Goal: Transaction & Acquisition: Book appointment/travel/reservation

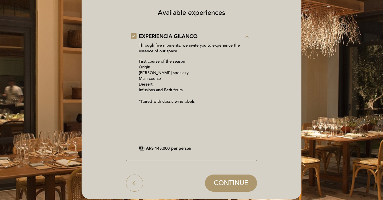
scroll to position [46, 0]
click at [247, 37] on icon "expand_less" at bounding box center [247, 36] width 7 height 7
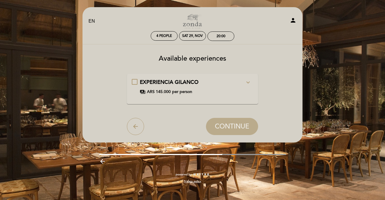
click at [247, 81] on icon "expand_more" at bounding box center [248, 82] width 7 height 7
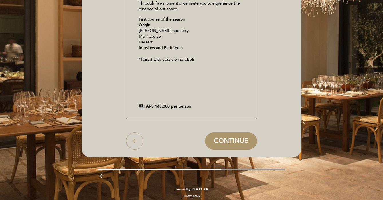
scroll to position [92, 0]
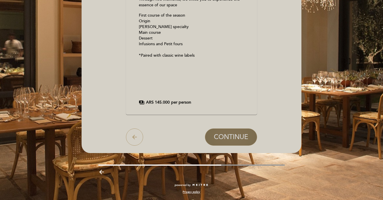
click at [226, 140] on span "CONTINUE" at bounding box center [231, 137] width 34 height 8
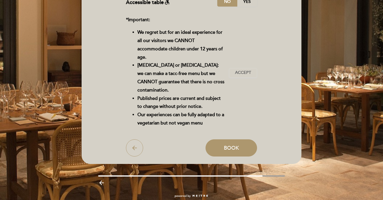
scroll to position [121, 0]
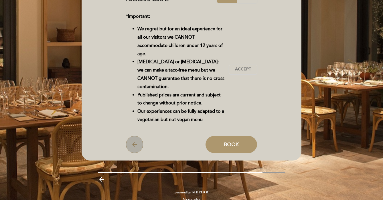
click at [132, 141] on icon "arrow_back" at bounding box center [134, 144] width 7 height 7
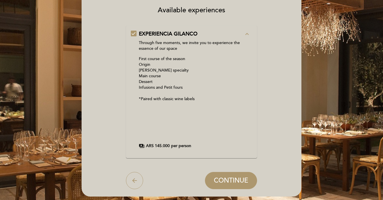
scroll to position [92, 0]
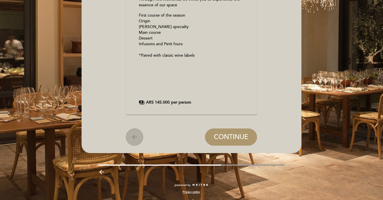
click at [135, 139] on icon "arrow_back" at bounding box center [134, 137] width 7 height 7
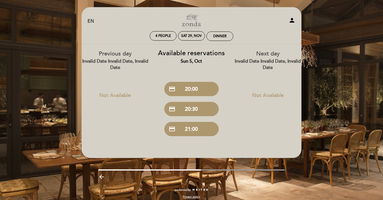
scroll to position [5, 0]
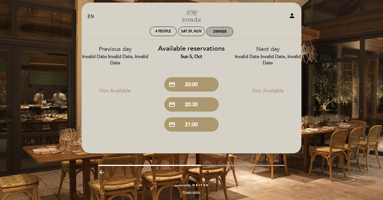
click at [221, 31] on div "Dinner" at bounding box center [219, 31] width 13 height 4
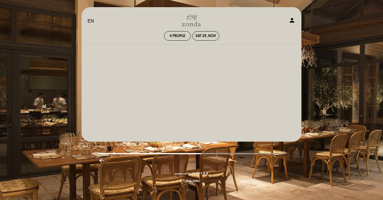
scroll to position [0, 0]
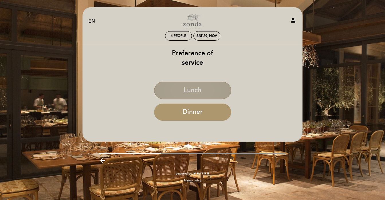
click at [193, 89] on button "Lunch" at bounding box center [192, 90] width 77 height 17
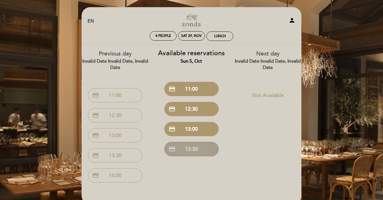
click at [183, 147] on button "credit_card 13:30" at bounding box center [191, 149] width 54 height 14
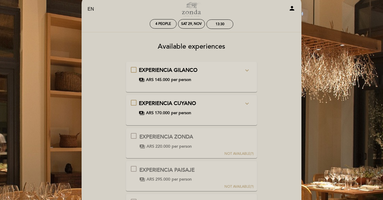
scroll to position [12, 0]
click at [247, 104] on icon "expand_more" at bounding box center [247, 103] width 7 height 7
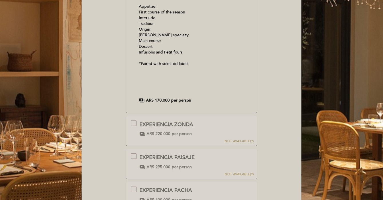
scroll to position [153, 0]
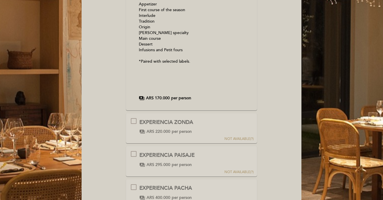
click at [239, 139] on span "NOT AVAILABLE" at bounding box center [237, 139] width 26 height 4
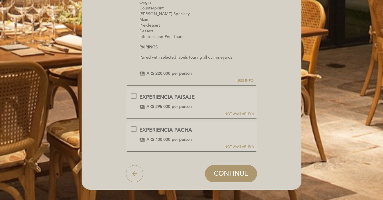
scroll to position [391, 0]
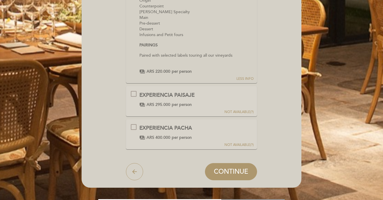
click at [236, 143] on span "NOT AVAILABLE" at bounding box center [237, 145] width 26 height 4
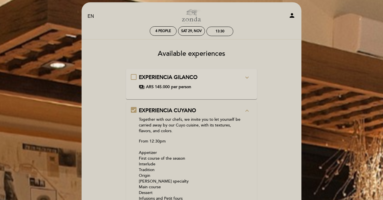
scroll to position [0, 0]
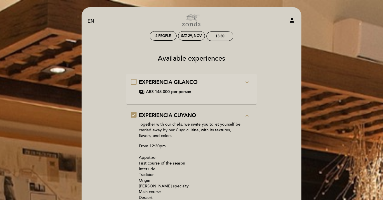
click at [248, 115] on icon "expand_less" at bounding box center [247, 115] width 7 height 7
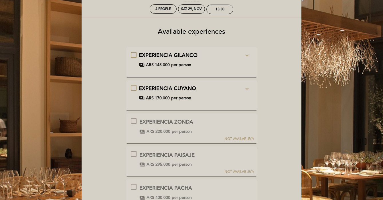
scroll to position [27, 0]
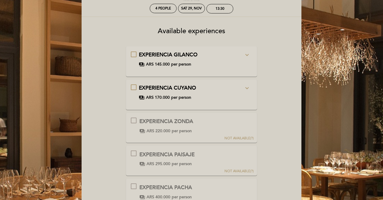
click at [244, 137] on span "NOT AVAILABLE" at bounding box center [237, 138] width 26 height 4
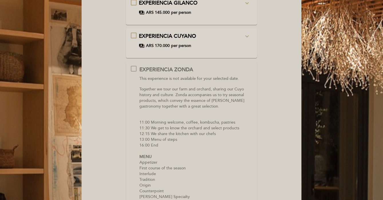
scroll to position [0, 0]
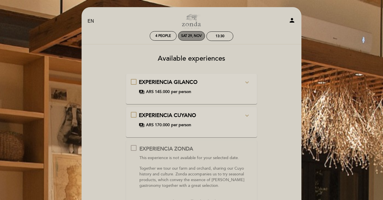
click at [194, 36] on div "Sat 29, Nov" at bounding box center [191, 36] width 21 height 4
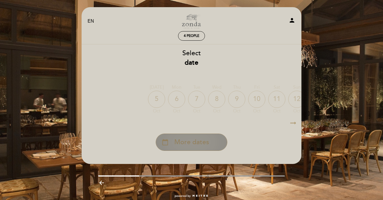
click at [187, 142] on span "More dates" at bounding box center [191, 142] width 35 height 9
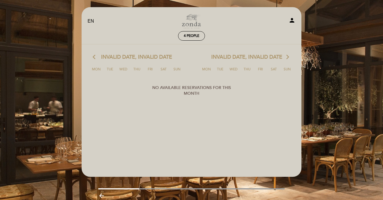
click at [93, 57] on icon "arrow_back_ios" at bounding box center [95, 57] width 5 height 7
click at [188, 34] on span "4 people" at bounding box center [191, 36] width 15 height 4
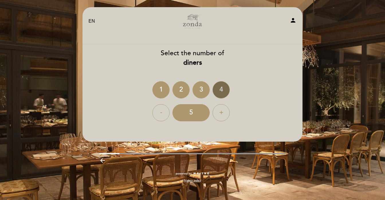
click at [220, 91] on div "4" at bounding box center [220, 89] width 17 height 17
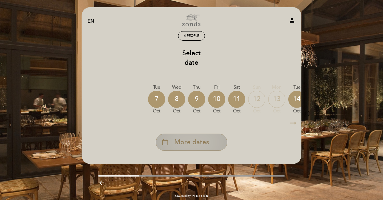
click at [196, 141] on span "More dates" at bounding box center [191, 142] width 35 height 9
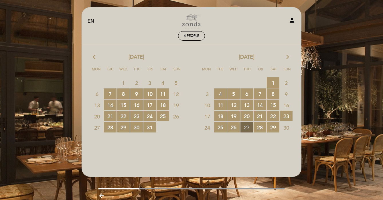
click at [247, 127] on span "27 RESERVATIONS AVAILABLE" at bounding box center [246, 127] width 13 height 11
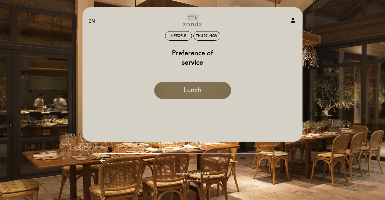
click at [192, 93] on button "Lunch" at bounding box center [192, 90] width 77 height 17
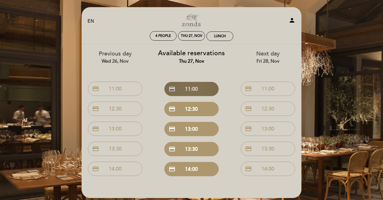
click at [192, 85] on button "credit_card 11:00" at bounding box center [191, 89] width 54 height 14
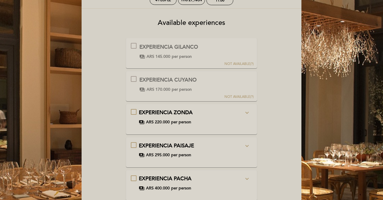
scroll to position [43, 0]
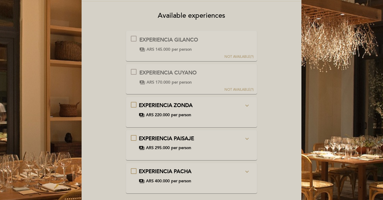
click at [246, 104] on icon "expand_more" at bounding box center [247, 105] width 7 height 7
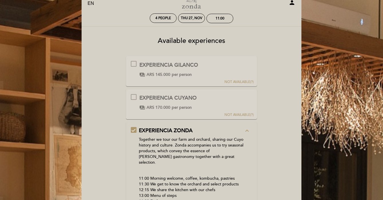
scroll to position [17, 0]
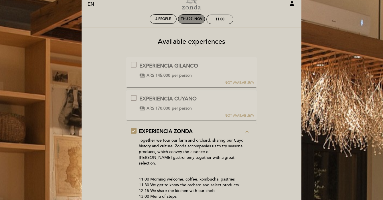
click at [195, 20] on div "Thu 27, Nov" at bounding box center [191, 19] width 21 height 4
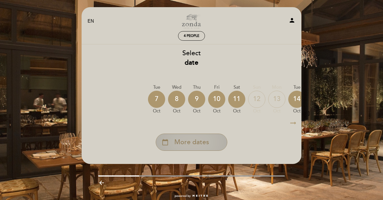
click at [203, 141] on span "More dates" at bounding box center [191, 142] width 35 height 9
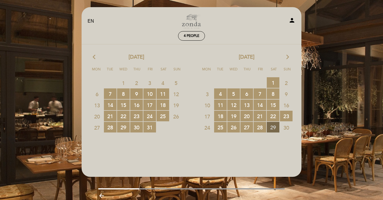
click at [273, 126] on span "29 RESERVATIONS AVAILABLE" at bounding box center [273, 127] width 13 height 11
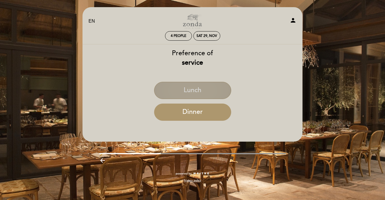
click at [182, 86] on button "Lunch" at bounding box center [192, 90] width 77 height 17
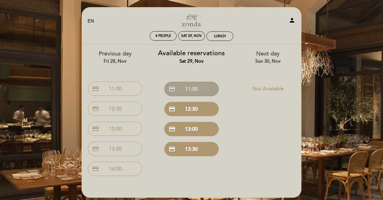
click at [195, 89] on button "credit_card 11:00" at bounding box center [191, 89] width 54 height 14
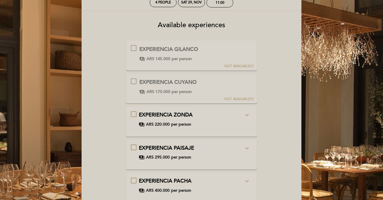
scroll to position [42, 0]
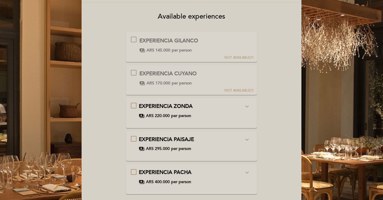
click at [248, 105] on icon "expand_more" at bounding box center [247, 106] width 7 height 7
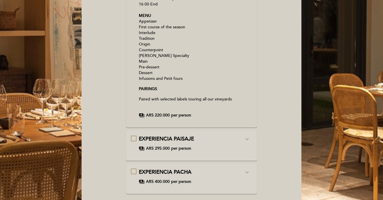
scroll to position [217, 0]
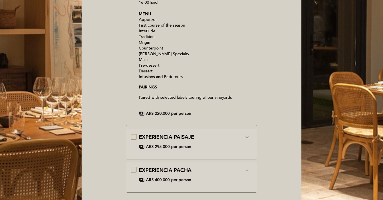
click at [247, 134] on icon "expand_more" at bounding box center [247, 137] width 7 height 7
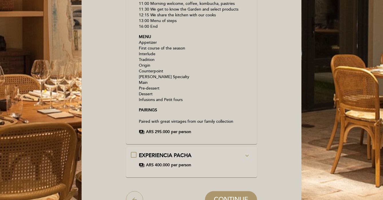
scroll to position [300, 0]
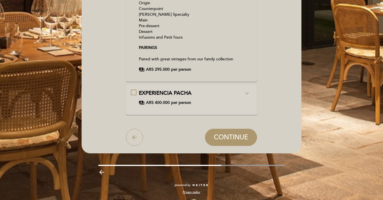
click at [248, 93] on icon "expand_more" at bounding box center [247, 93] width 7 height 7
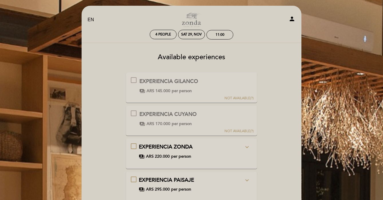
scroll to position [1, 0]
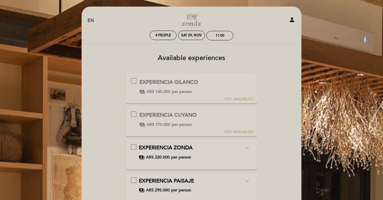
click at [247, 147] on icon "expand_more" at bounding box center [247, 148] width 7 height 7
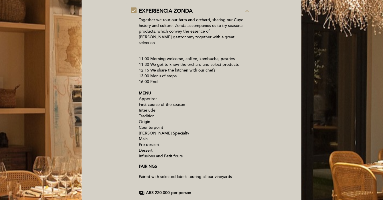
scroll to position [138, 0]
